Goal: Information Seeking & Learning: Understand process/instructions

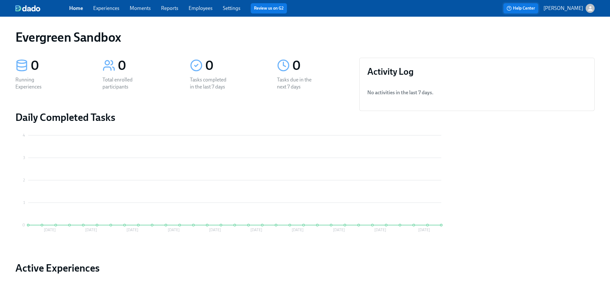
click at [533, 10] on span "Help Center" at bounding box center [521, 8] width 28 height 6
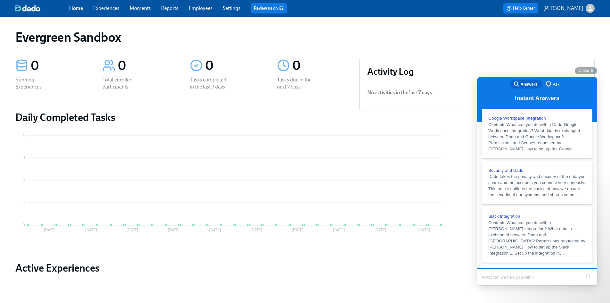
click at [523, 85] on span "Answers" at bounding box center [529, 84] width 17 height 6
click at [510, 278] on input "Search Doc articles" at bounding box center [531, 276] width 99 height 13
type input "moment"
click button "search" at bounding box center [588, 276] width 10 height 10
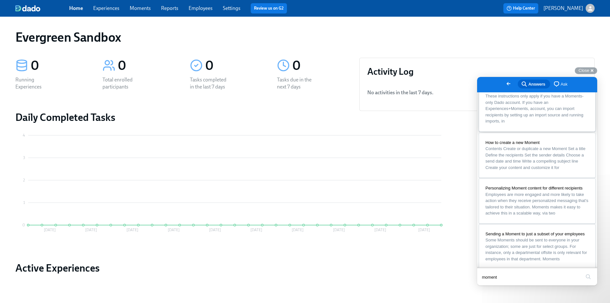
scroll to position [64, 0]
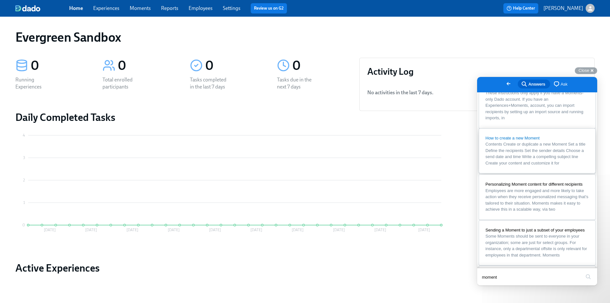
click at [517, 140] on span "How to create a new Moment" at bounding box center [512, 137] width 54 height 5
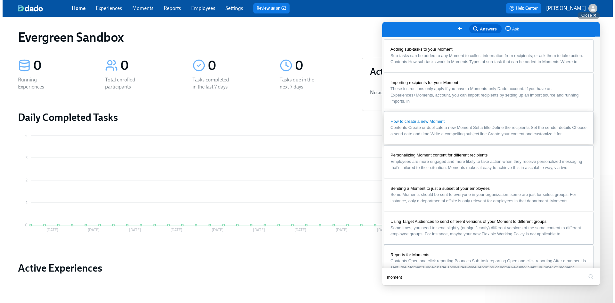
scroll to position [0, 0]
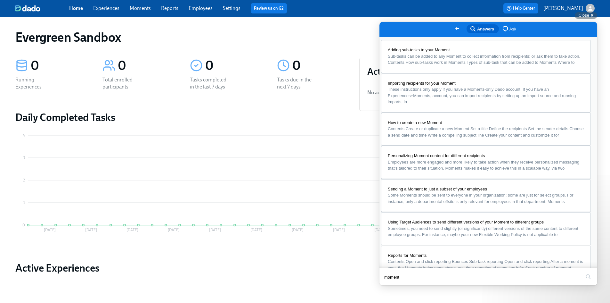
click at [580, 7] on p "[PERSON_NAME]" at bounding box center [563, 8] width 40 height 7
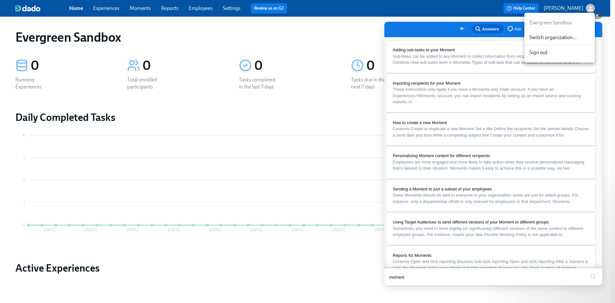
click at [458, 10] on div at bounding box center [307, 151] width 615 height 303
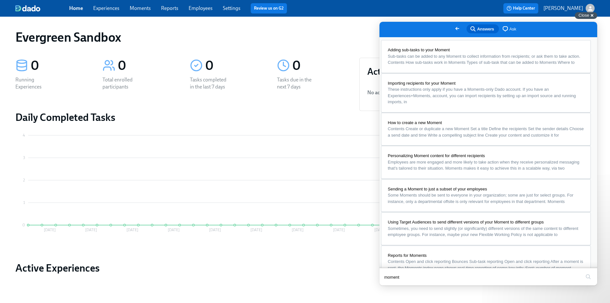
click at [590, 12] on div "Close cross-small" at bounding box center [586, 15] width 22 height 7
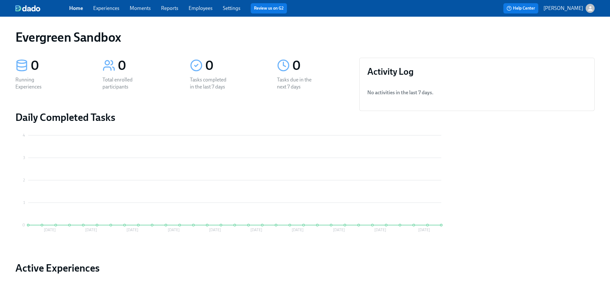
click at [594, 7] on div "button" at bounding box center [590, 8] width 9 height 9
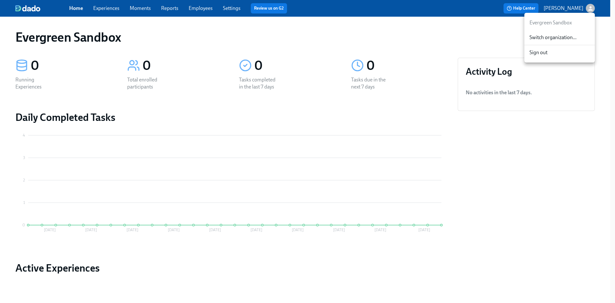
click at [554, 38] on span "Switch organization..." at bounding box center [559, 37] width 60 height 7
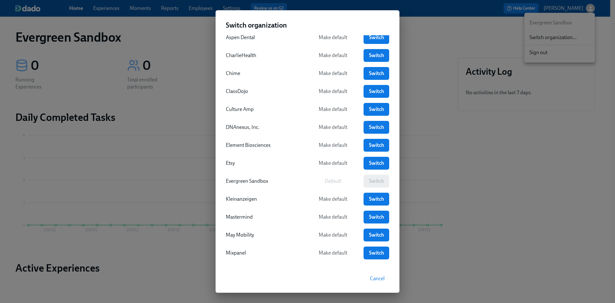
scroll to position [64, 0]
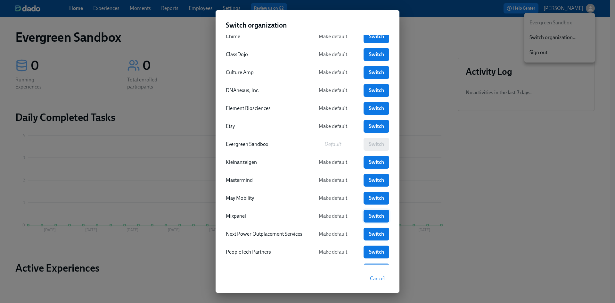
click at [378, 212] on link "Switch" at bounding box center [376, 215] width 26 height 13
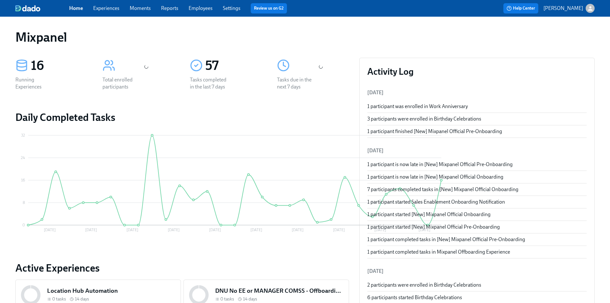
click at [202, 8] on link "Employees" at bounding box center [201, 8] width 24 height 6
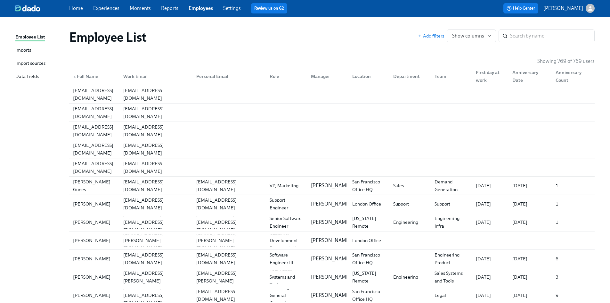
click at [25, 65] on div "Import sources" at bounding box center [30, 64] width 30 height 8
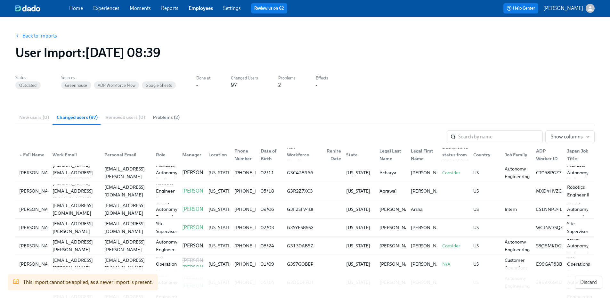
click at [42, 35] on link "Back to Imports" at bounding box center [39, 36] width 35 height 6
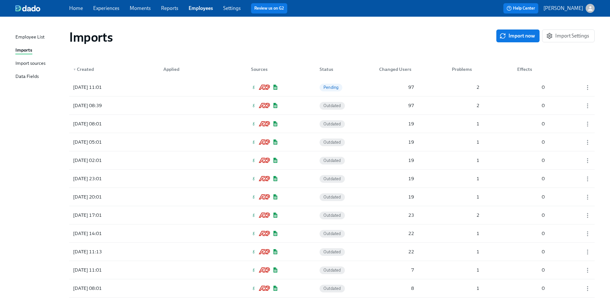
click at [28, 62] on div "Import sources" at bounding box center [30, 64] width 30 height 8
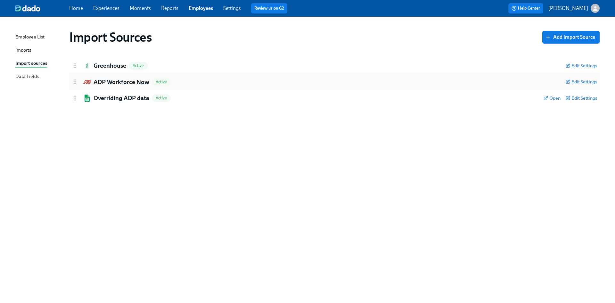
click at [115, 81] on h2 "ADP Workforce Now" at bounding box center [121, 82] width 56 height 8
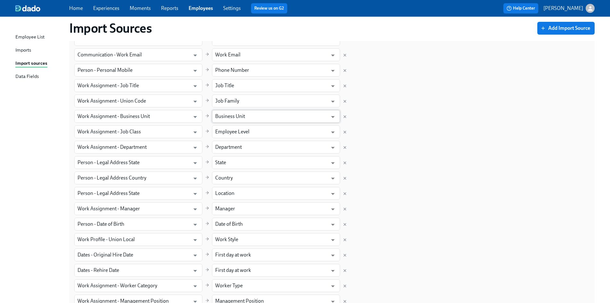
scroll to position [224, 0]
